Goal: Find specific page/section

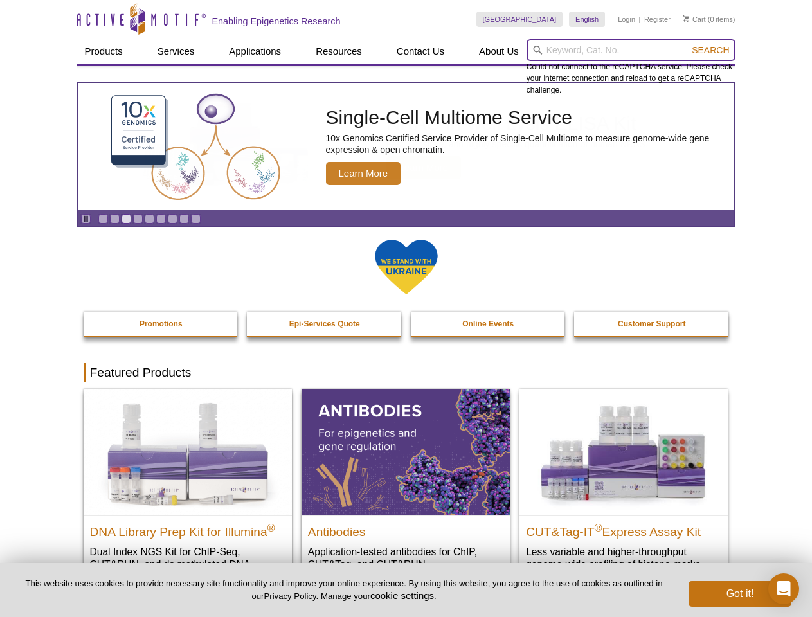
click at [631, 50] on input "search" at bounding box center [630, 50] width 209 height 22
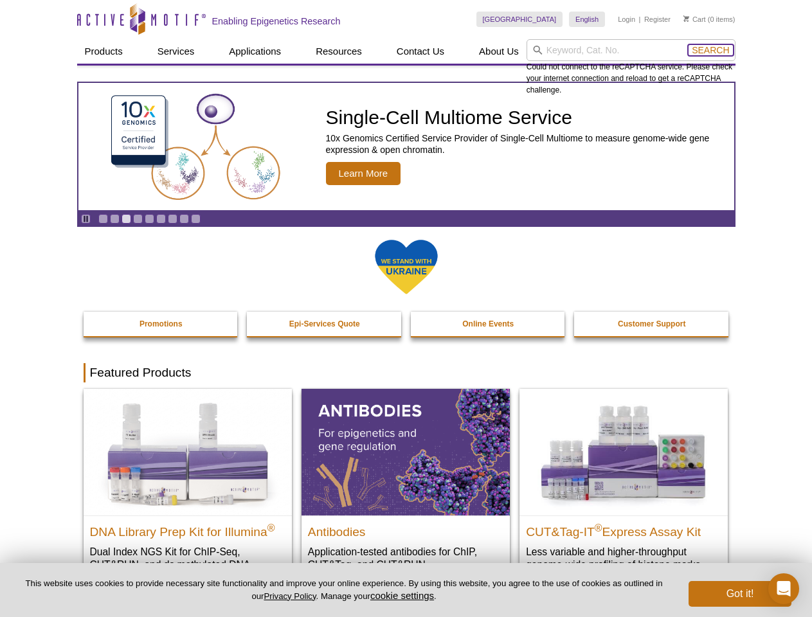
click at [710, 50] on span "Search" at bounding box center [710, 50] width 37 height 10
click at [85, 219] on icon "Pause" at bounding box center [86, 219] width 8 height 8
click at [103, 219] on link "Go to slide 1" at bounding box center [103, 219] width 10 height 10
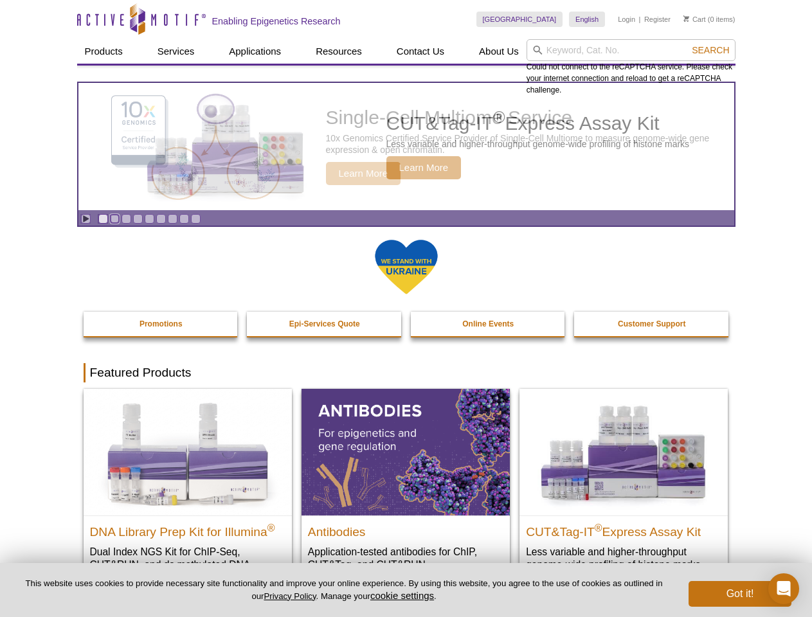
click at [114, 219] on link "Go to slide 2" at bounding box center [115, 219] width 10 height 10
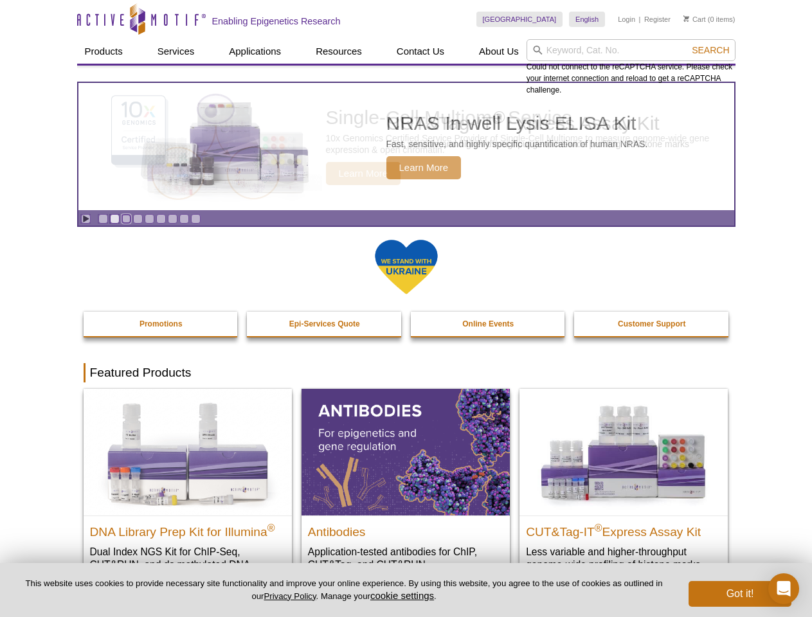
click at [126, 219] on link "Go to slide 3" at bounding box center [126, 219] width 10 height 10
click at [138, 219] on link "Go to slide 4" at bounding box center [138, 219] width 10 height 10
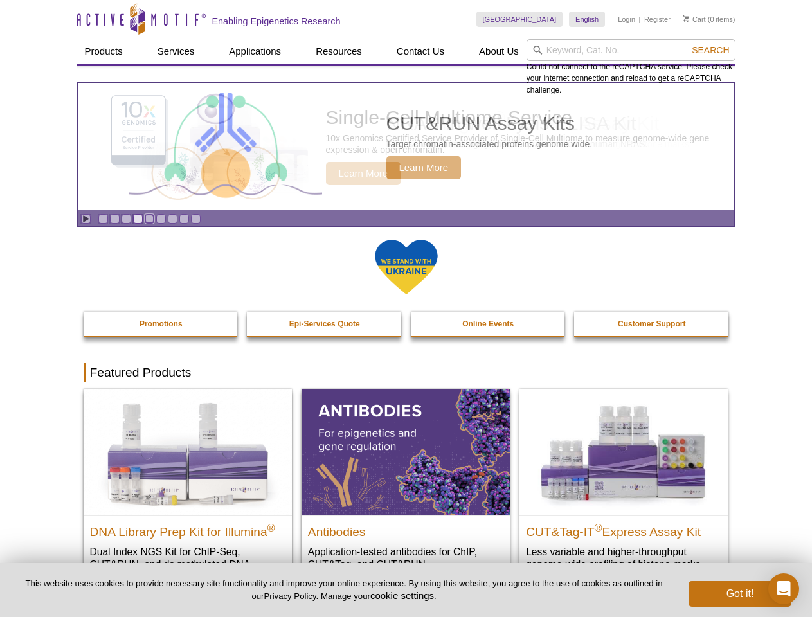
click at [149, 219] on link "Go to slide 5" at bounding box center [150, 219] width 10 height 10
click at [161, 219] on link "Go to slide 6" at bounding box center [161, 219] width 10 height 10
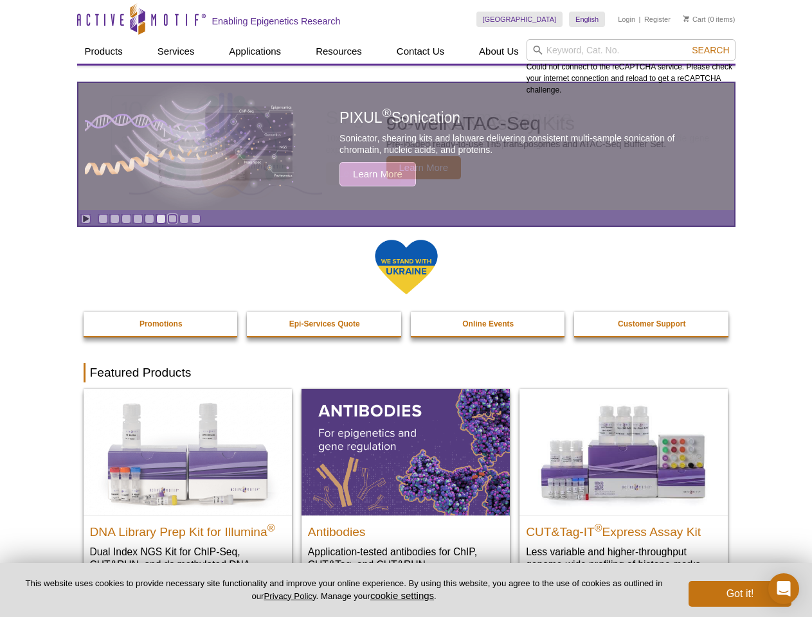
click at [172, 219] on link "Go to slide 7" at bounding box center [173, 219] width 10 height 10
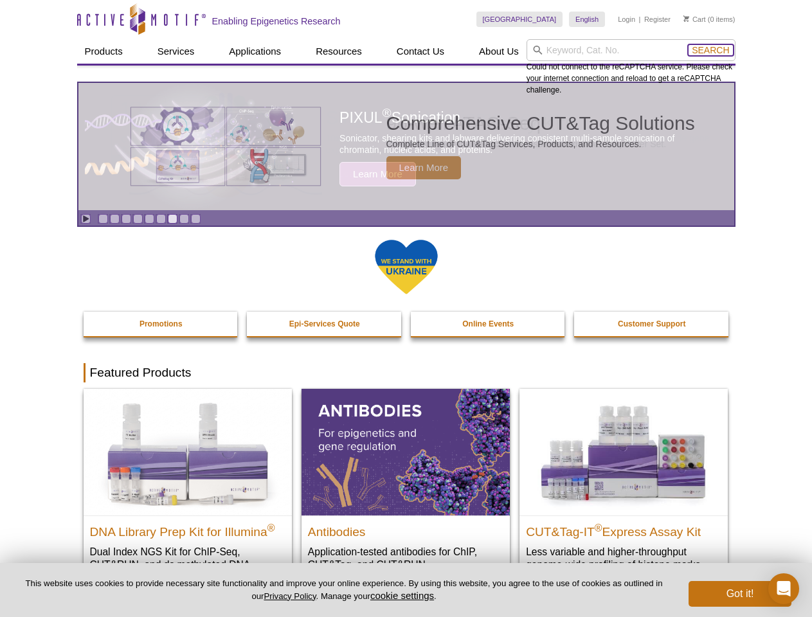
click at [710, 50] on span "Search" at bounding box center [710, 50] width 37 height 10
